Goal: Task Accomplishment & Management: Manage account settings

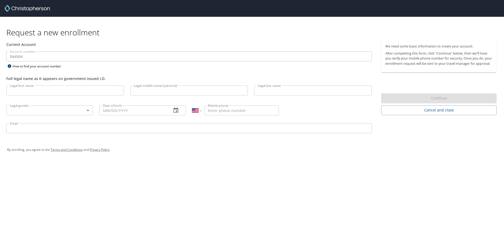
select select "US"
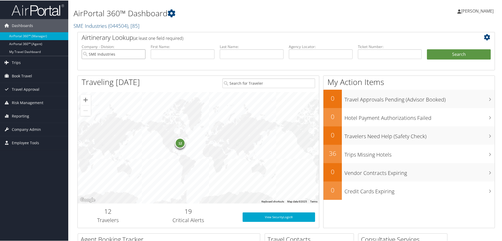
click at [140, 52] on input "SME Industries" at bounding box center [114, 54] width 64 height 10
click at [301, 52] on input "text" at bounding box center [321, 54] width 64 height 10
type input "dl7sk5"
click at [436, 52] on button "Search" at bounding box center [459, 54] width 64 height 10
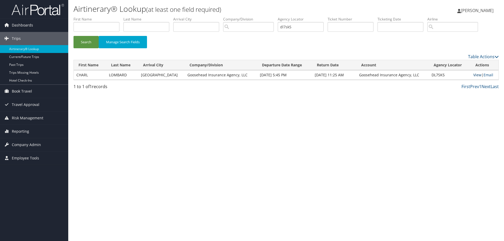
click at [474, 76] on link "View" at bounding box center [477, 74] width 8 height 5
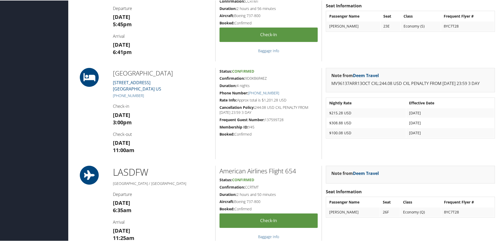
scroll to position [184, 0]
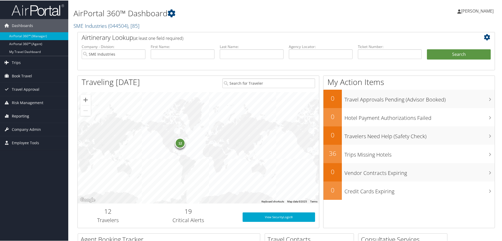
click at [26, 116] on span "Reporting" at bounding box center [20, 115] width 17 height 13
click at [31, 150] on span "Company Admin" at bounding box center [26, 152] width 29 height 13
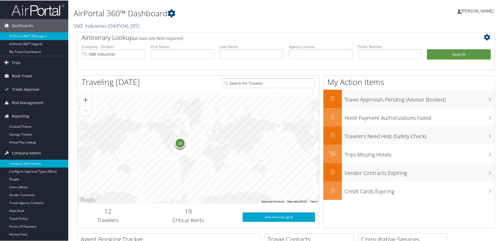
click at [25, 162] on link "Company Information" at bounding box center [34, 163] width 68 height 8
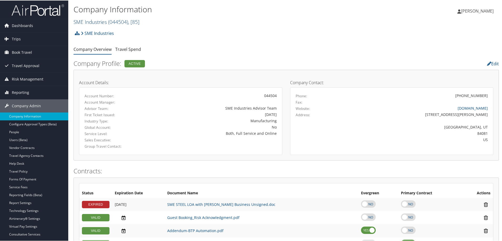
click at [122, 22] on span "( 044504 )" at bounding box center [118, 21] width 20 height 7
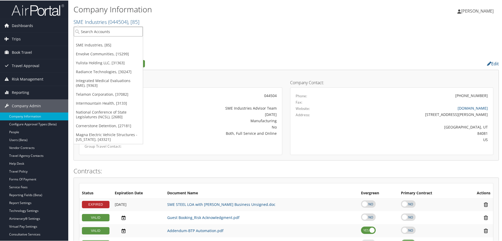
click at [110, 29] on input "search" at bounding box center [108, 31] width 69 height 10
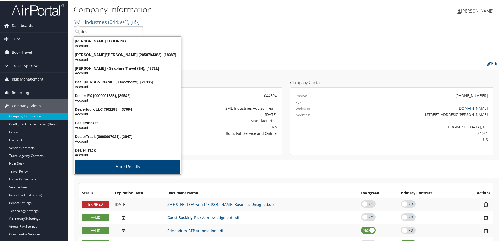
type input "dese"
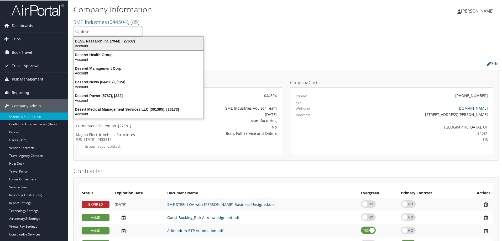
click at [112, 41] on div "DESE Research Inc (7944), [27637]" at bounding box center [139, 40] width 136 height 5
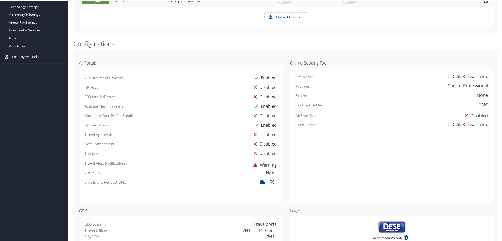
scroll to position [210, 0]
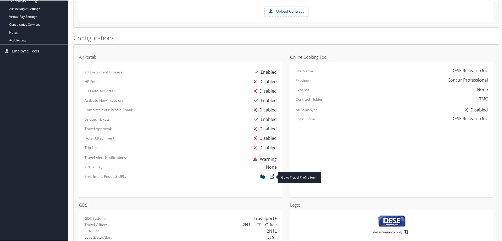
click at [271, 176] on icon at bounding box center [271, 177] width 9 height 7
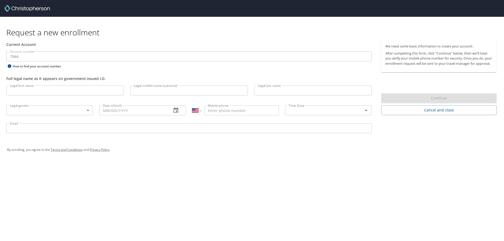
select select "US"
